Goal: Find specific page/section: Find specific page/section

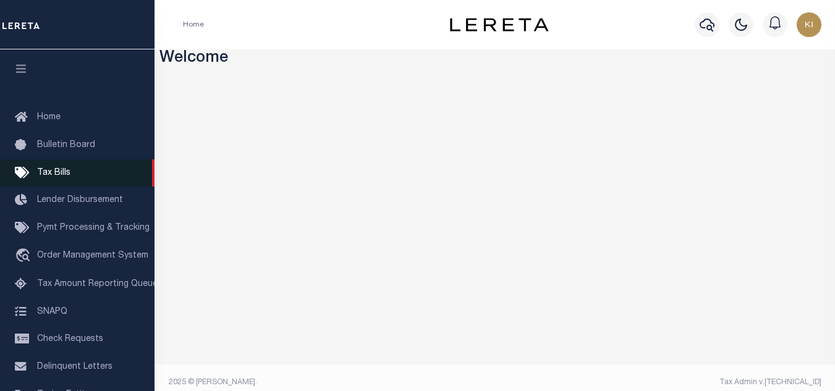
click at [48, 179] on link "Tax Bills" at bounding box center [77, 174] width 155 height 28
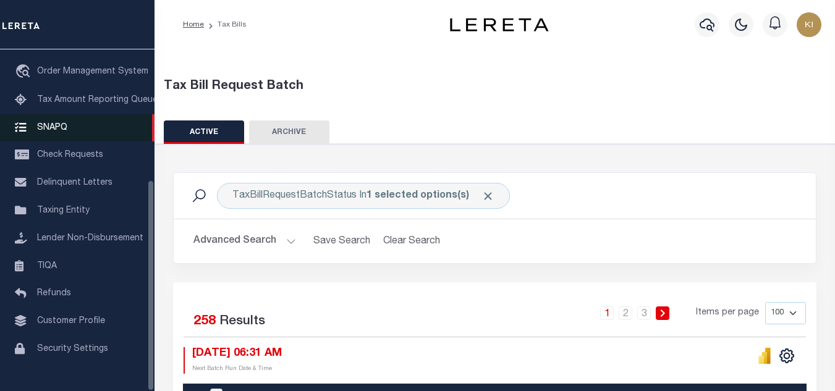
scroll to position [211, 0]
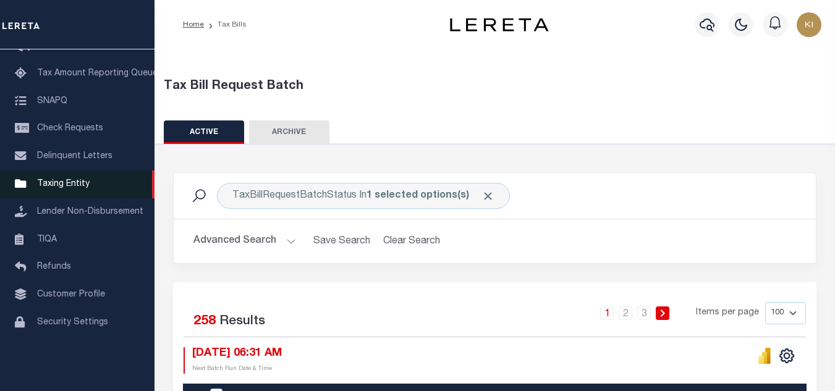
click at [62, 189] on span "Taxing Entity" at bounding box center [63, 184] width 53 height 9
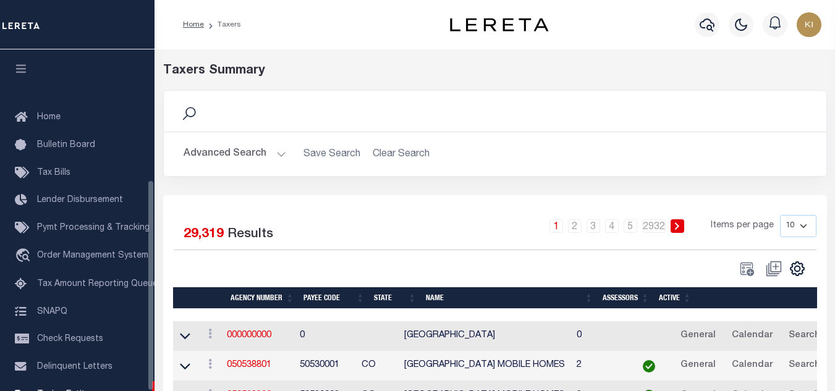
scroll to position [211, 0]
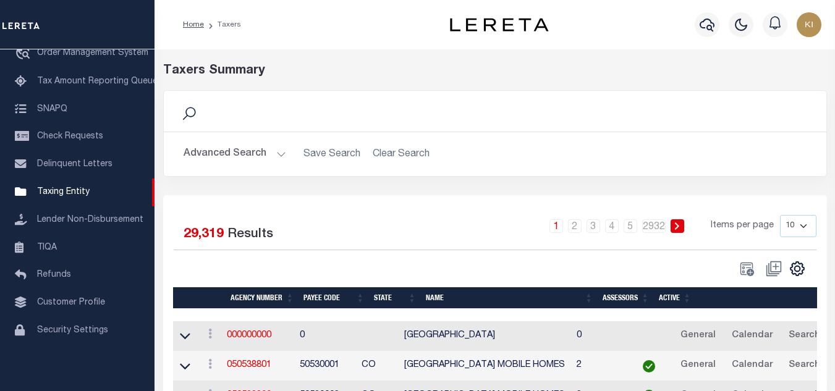
click at [280, 155] on button "Advanced Search" at bounding box center [235, 154] width 103 height 24
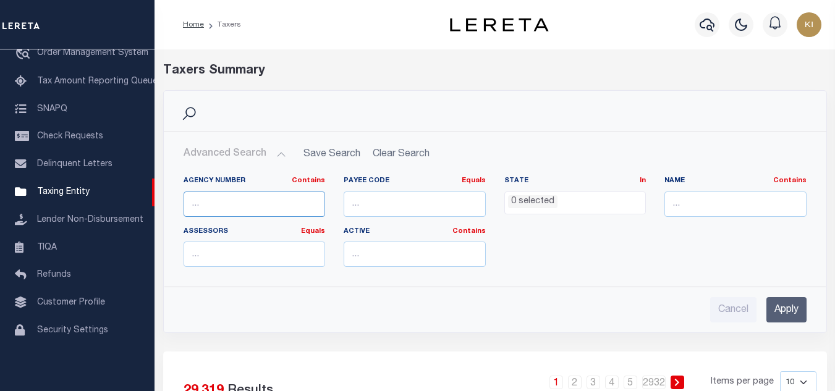
click at [189, 200] on input "text" at bounding box center [255, 204] width 142 height 25
paste input "020070000"
type input "020070000"
click at [776, 315] on input "Apply" at bounding box center [787, 309] width 40 height 25
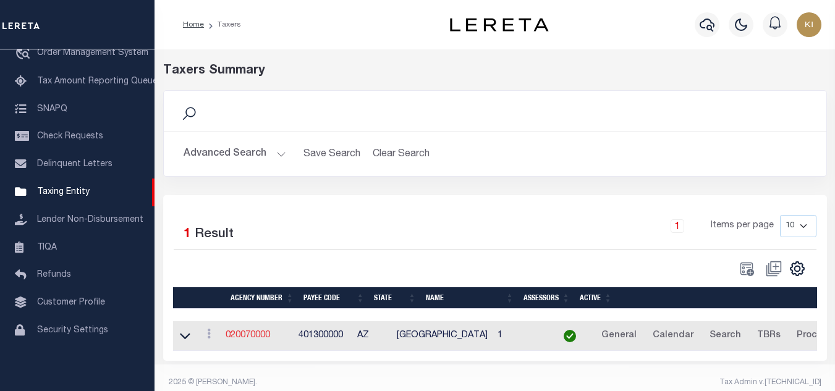
click at [254, 338] on link "020070000" at bounding box center [248, 335] width 45 height 9
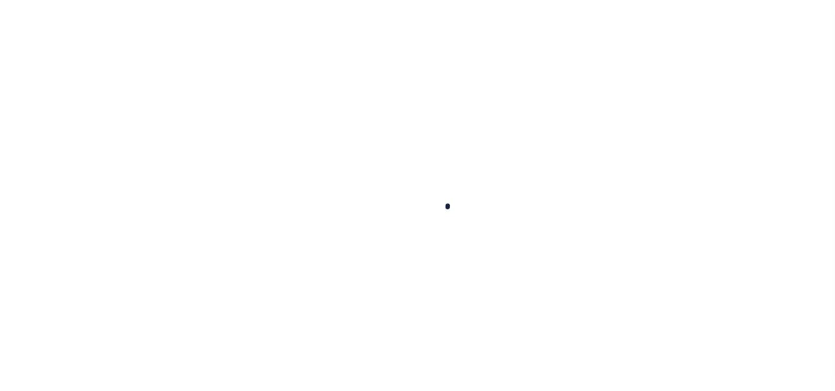
select select
checkbox input "false"
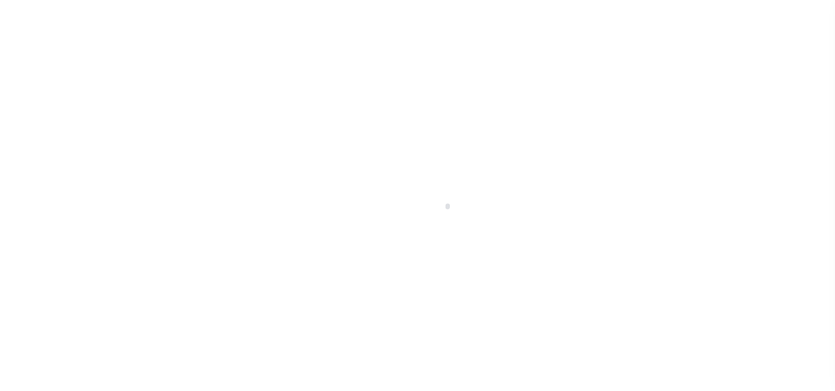
checkbox input "false"
type input "401300000"
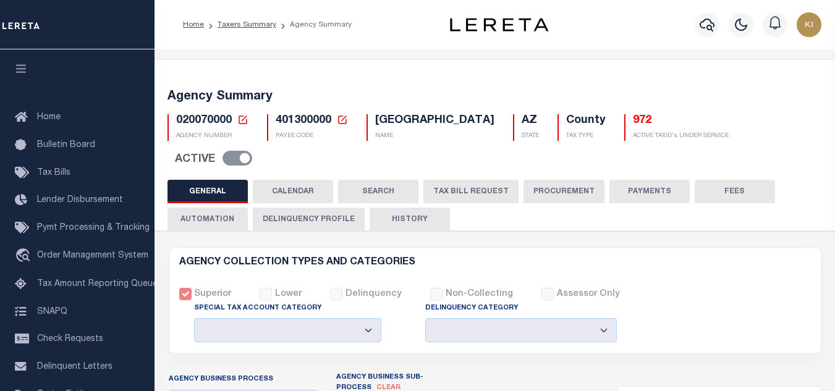
click at [408, 208] on button "HISTORY" at bounding box center [410, 219] width 80 height 23
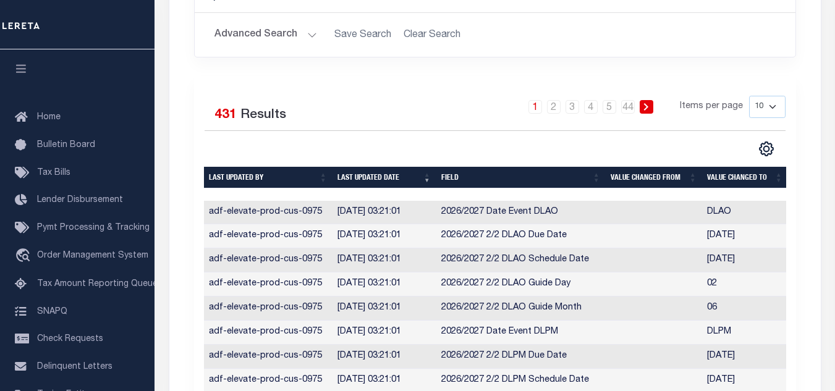
scroll to position [305, 0]
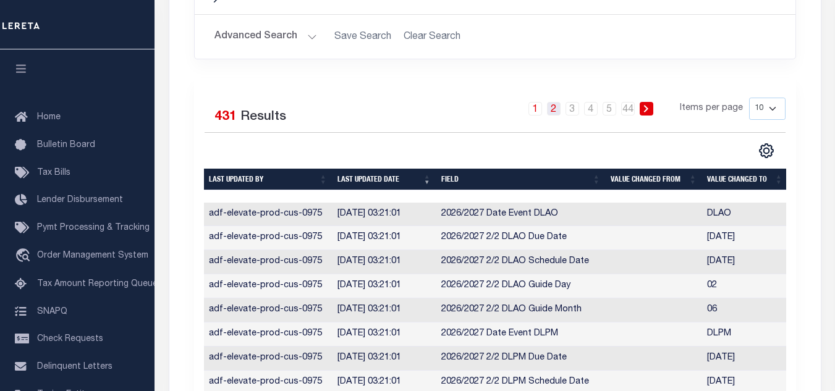
click at [557, 102] on link "2" at bounding box center [554, 109] width 14 height 14
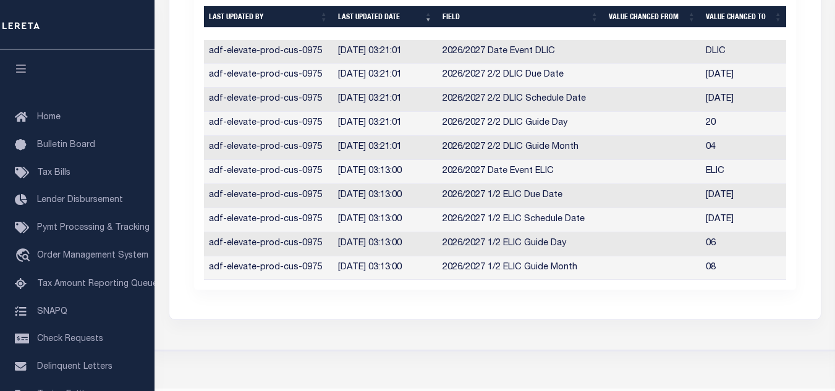
scroll to position [75, 0]
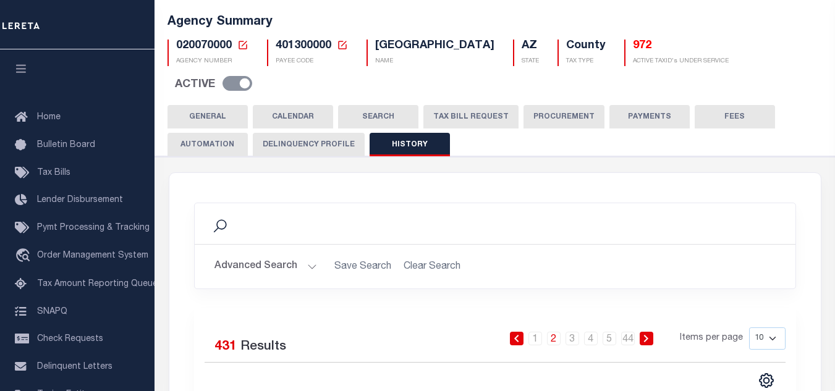
click at [772, 328] on select "10 25 50 100" at bounding box center [767, 339] width 36 height 22
select select "100"
click at [749, 328] on select "10 25 50 100" at bounding box center [767, 339] width 36 height 22
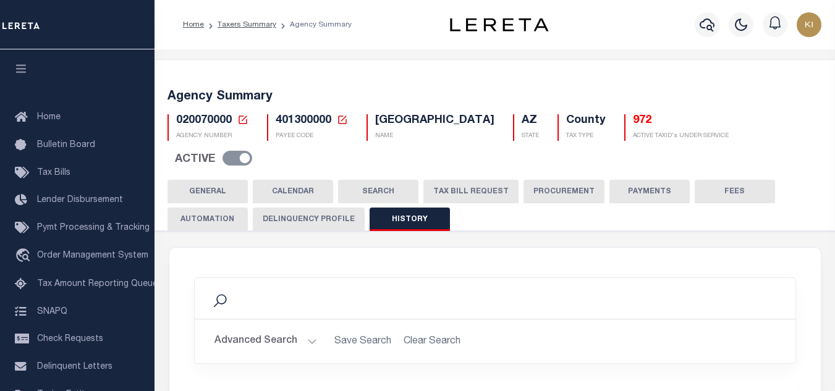
scroll to position [135, 0]
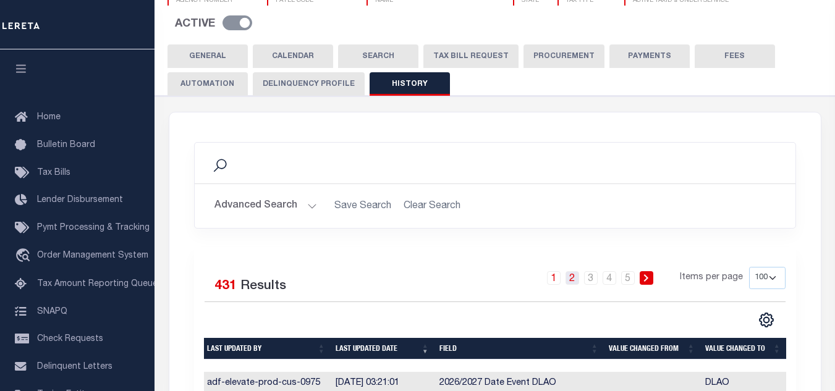
click at [576, 271] on link "2" at bounding box center [573, 278] width 14 height 14
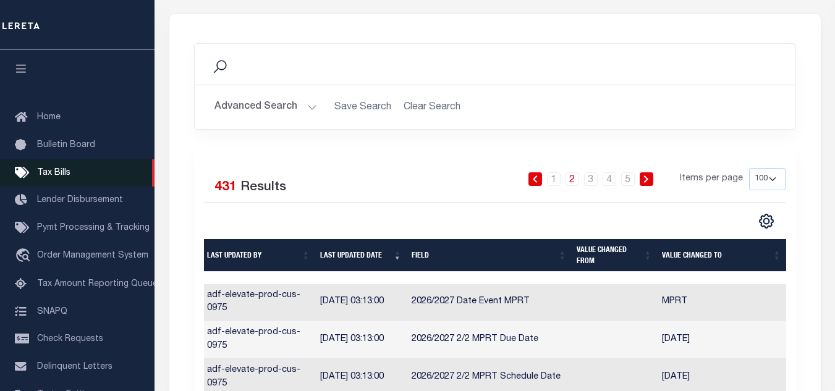
scroll to position [231, 0]
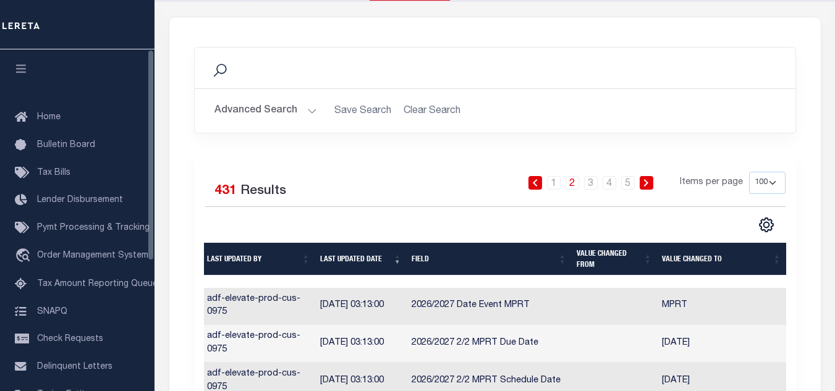
click at [21, 70] on icon "button" at bounding box center [21, 68] width 14 height 11
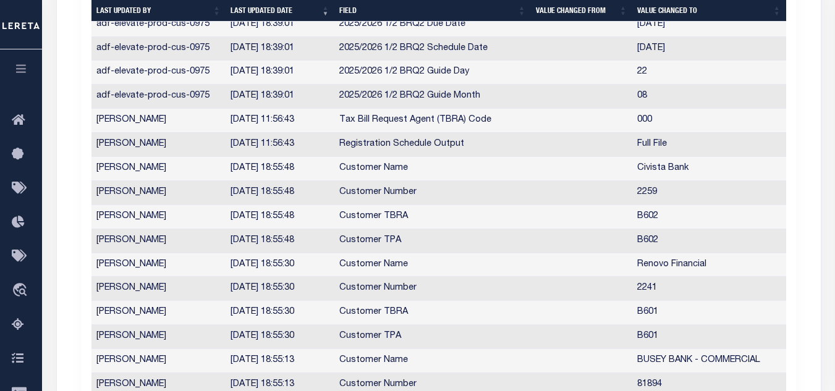
scroll to position [2402, 0]
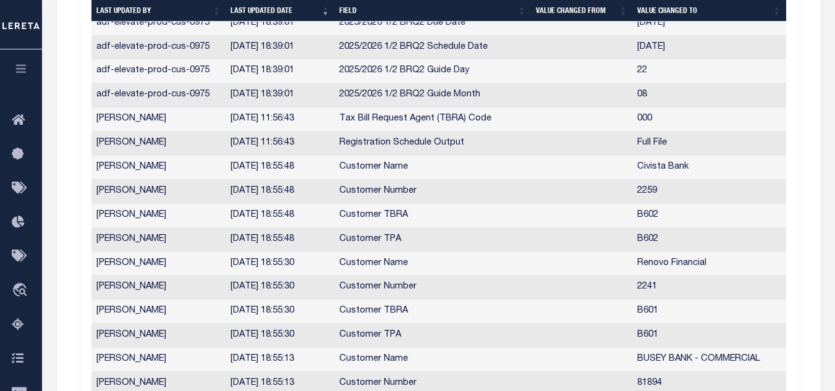
click at [518, 280] on td "Customer Number" at bounding box center [433, 288] width 197 height 24
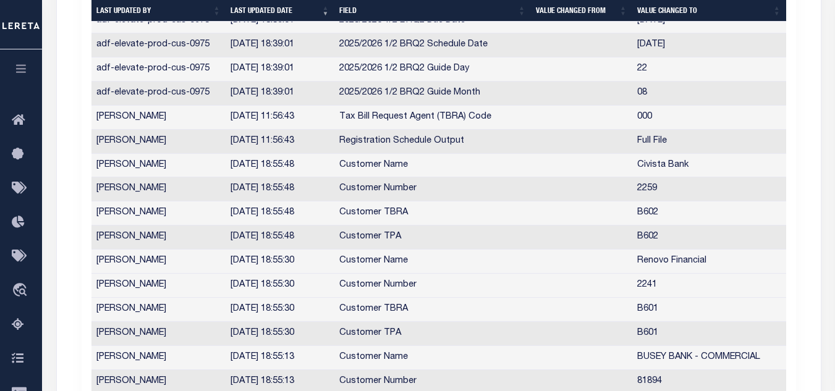
scroll to position [2400, 0]
